Goal: Task Accomplishment & Management: Manage account settings

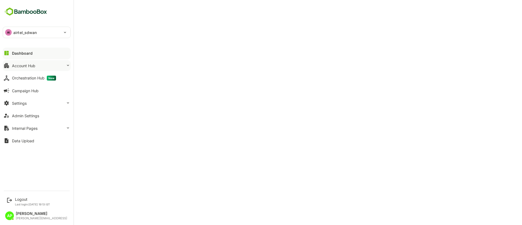
click at [36, 64] on button "Account Hub" at bounding box center [37, 65] width 68 height 11
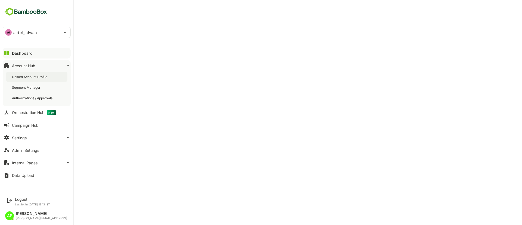
click at [39, 75] on div "Unified Account Profile" at bounding box center [30, 76] width 36 height 5
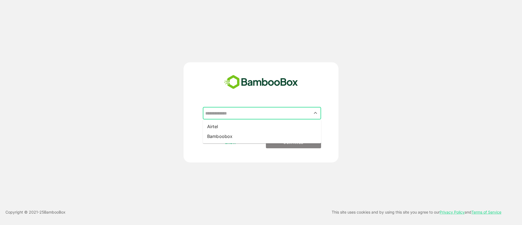
click at [264, 117] on input "text" at bounding box center [262, 113] width 116 height 10
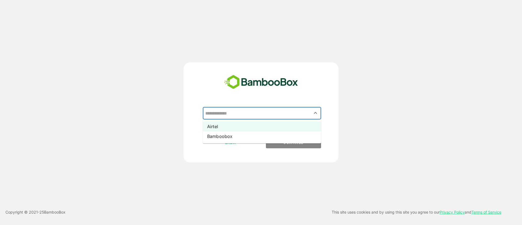
click at [260, 124] on li "Airtel" at bounding box center [262, 127] width 118 height 10
type input "******"
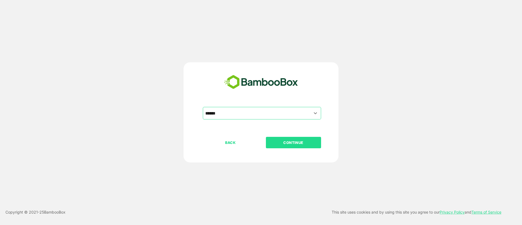
click at [291, 140] on p "CONTINUE" at bounding box center [293, 142] width 54 height 6
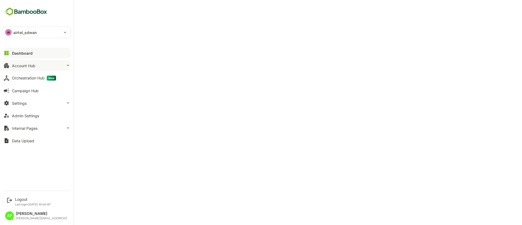
click at [46, 63] on button "Account Hub" at bounding box center [37, 65] width 68 height 11
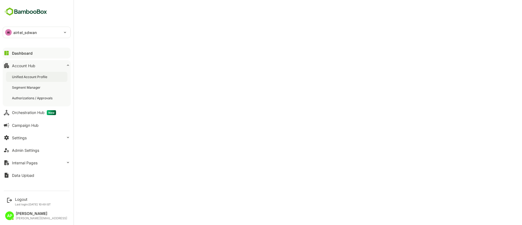
click at [46, 78] on div "Unified Account Profile" at bounding box center [30, 76] width 36 height 5
